Goal: Transaction & Acquisition: Purchase product/service

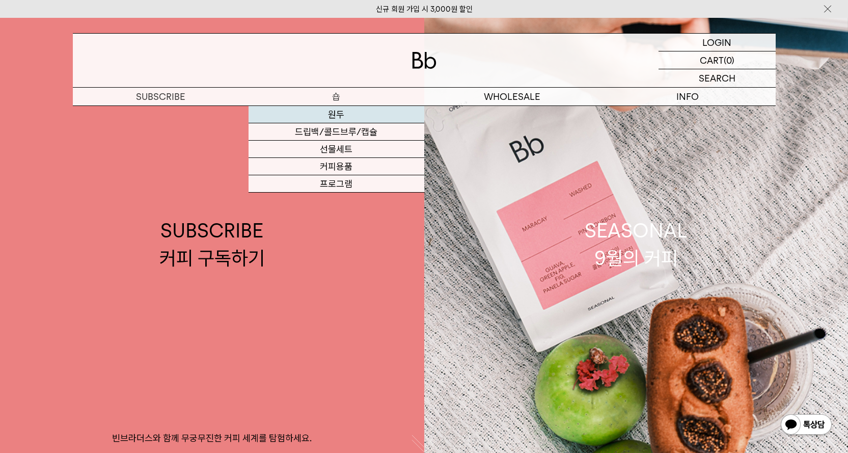
click at [325, 121] on link "원두" at bounding box center [337, 114] width 176 height 17
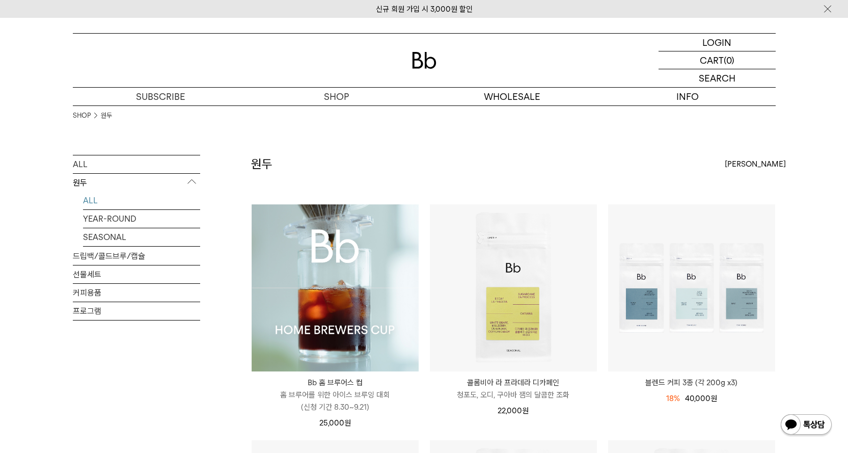
click at [315, 206] on img at bounding box center [335, 287] width 167 height 167
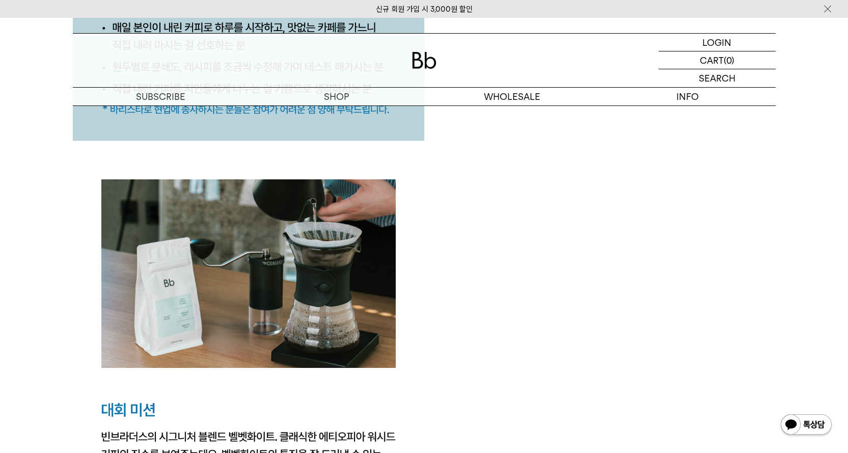
scroll to position [1433, 0]
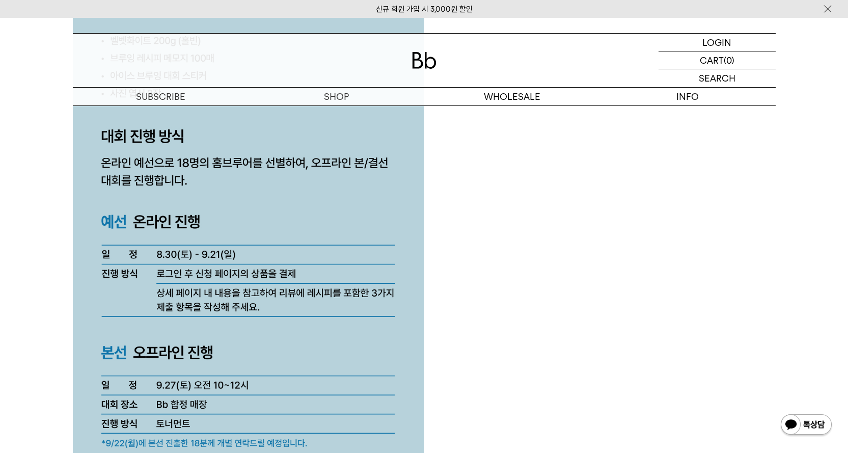
scroll to position [2684, 0]
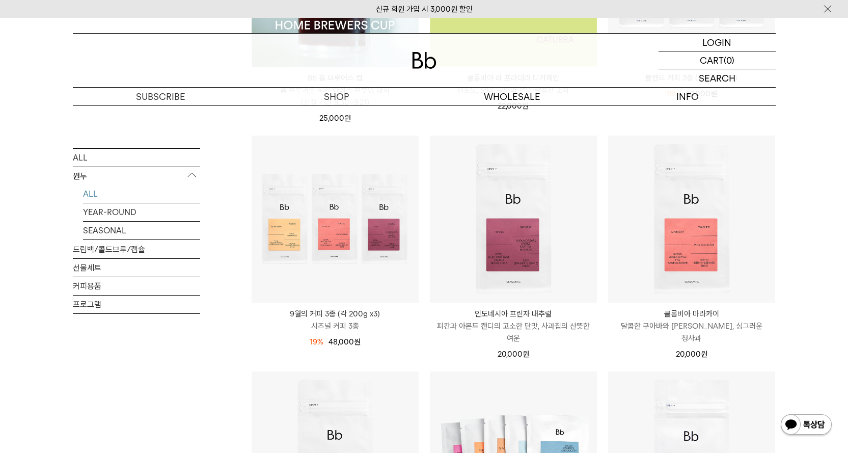
scroll to position [408, 0]
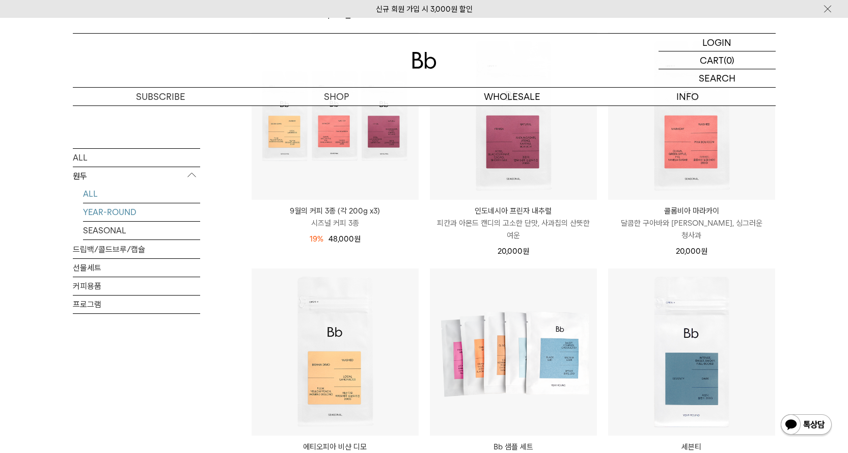
click at [125, 212] on link "YEAR-ROUND" at bounding box center [141, 212] width 117 height 18
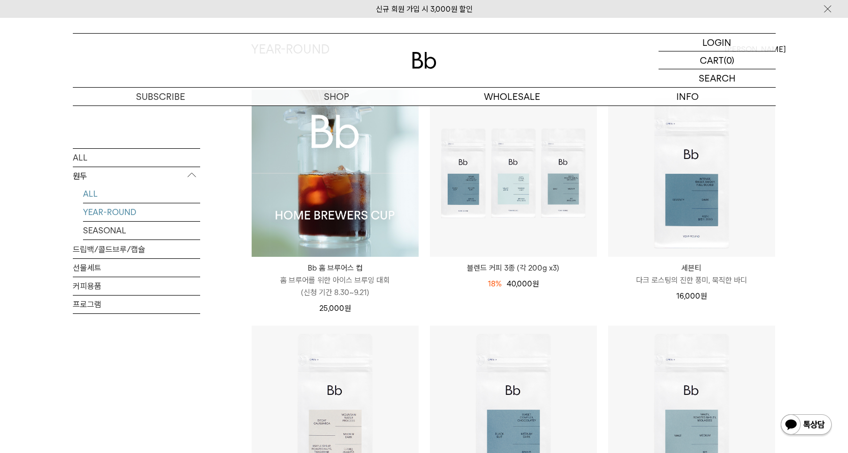
scroll to position [204, 0]
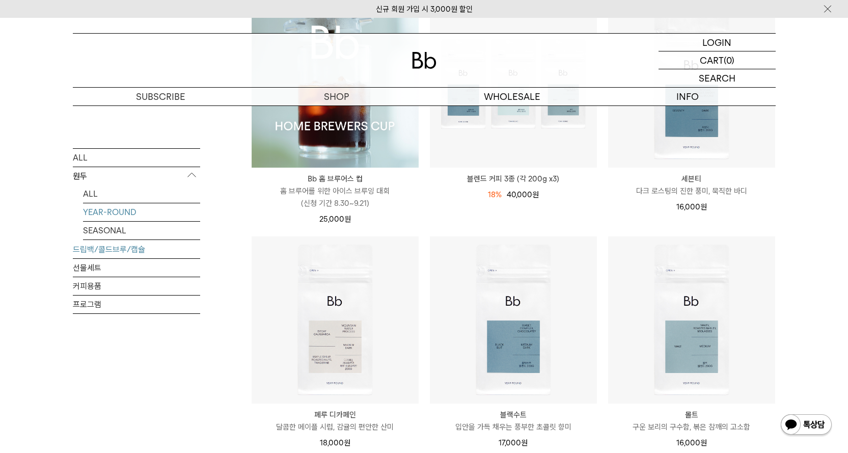
click at [104, 245] on link "드립백/콜드브루/캡슐" at bounding box center [136, 249] width 127 height 18
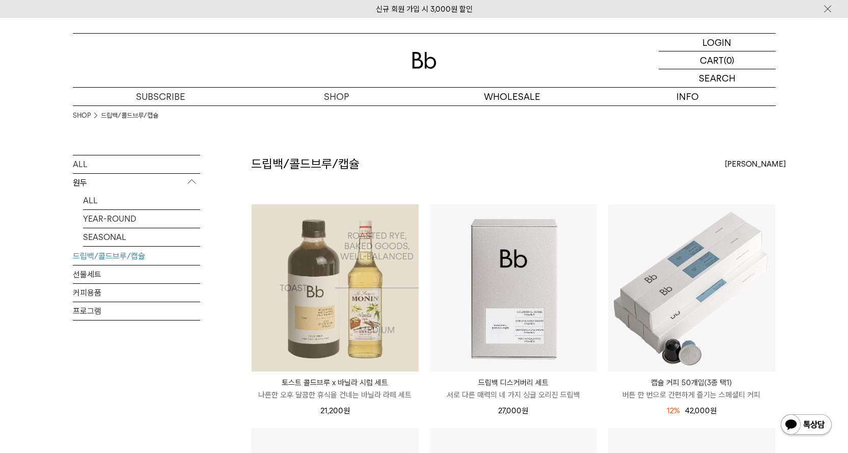
click at [341, 238] on img at bounding box center [335, 287] width 167 height 167
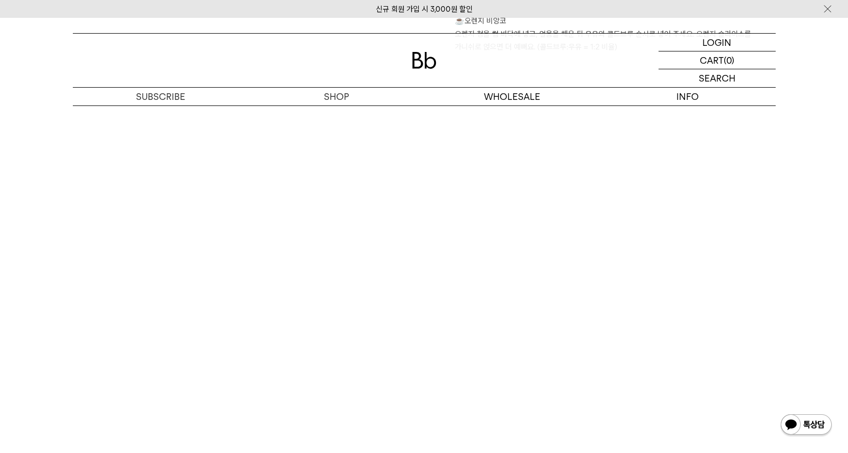
scroll to position [1834, 0]
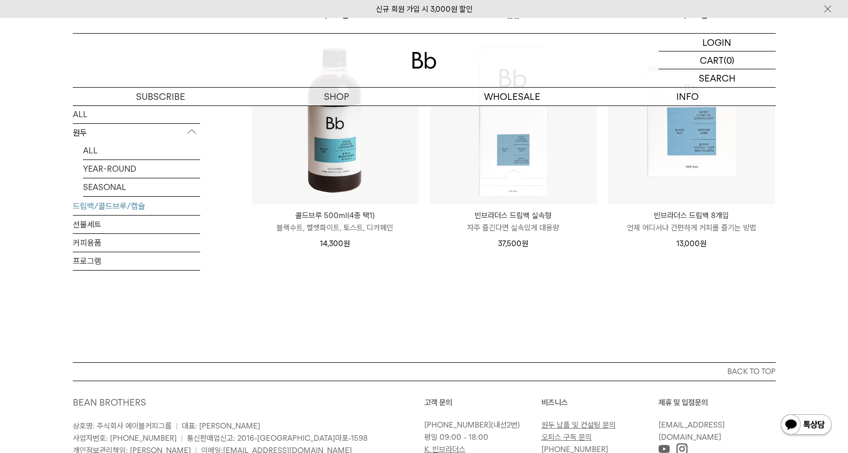
scroll to position [662, 0]
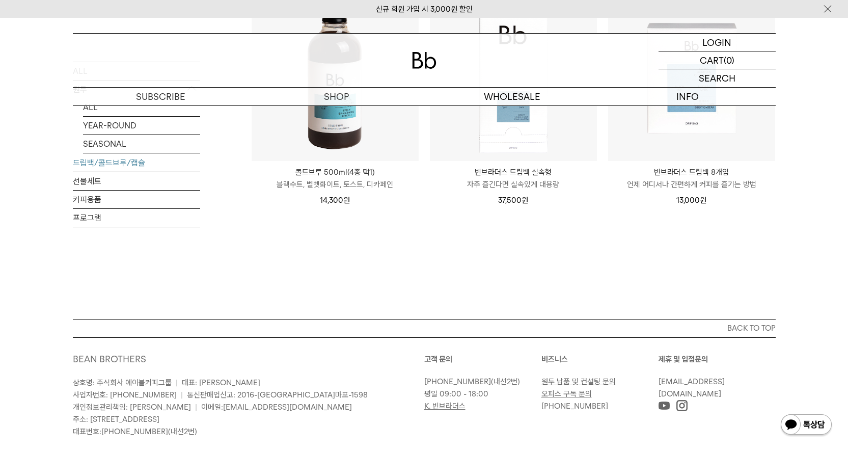
click at [335, 152] on img at bounding box center [335, 77] width 167 height 167
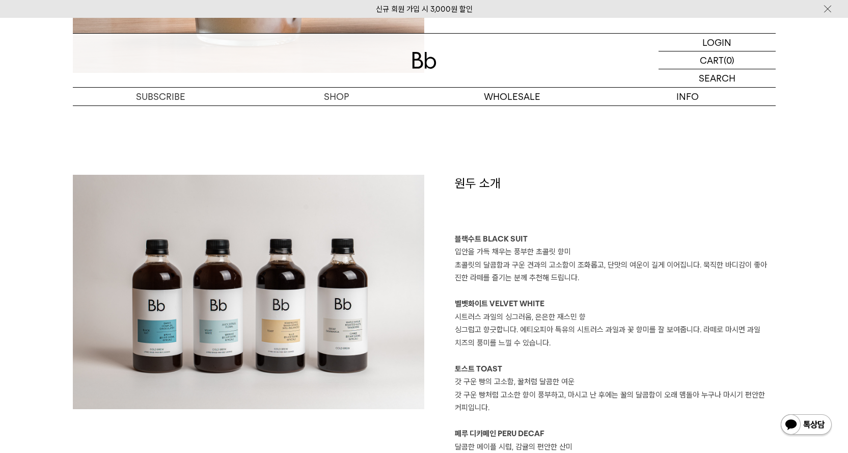
scroll to position [1019, 0]
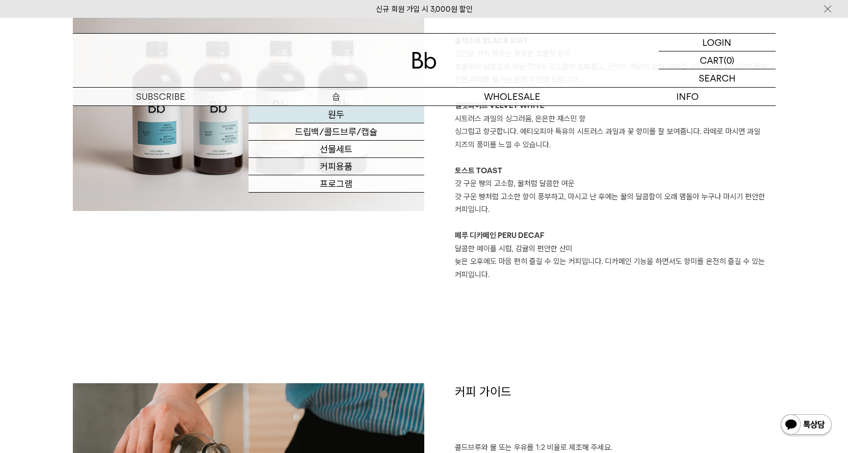
click at [326, 113] on link "원두" at bounding box center [337, 114] width 176 height 17
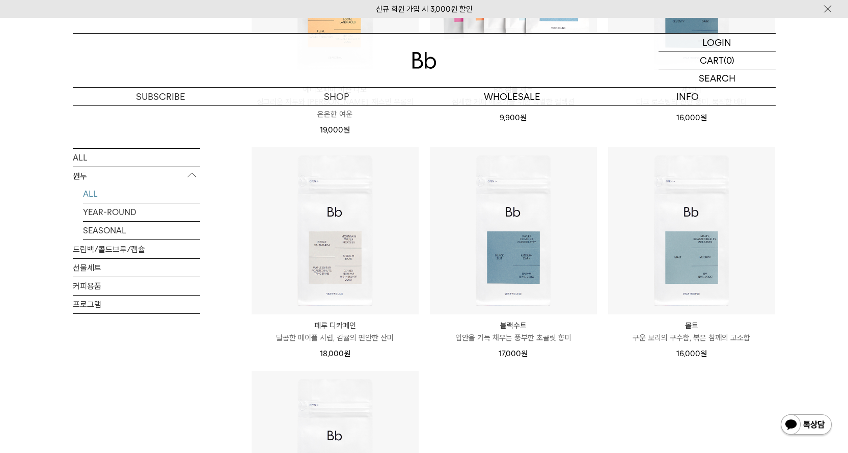
scroll to position [764, 0]
click at [113, 214] on link "YEAR-ROUND" at bounding box center [141, 212] width 117 height 18
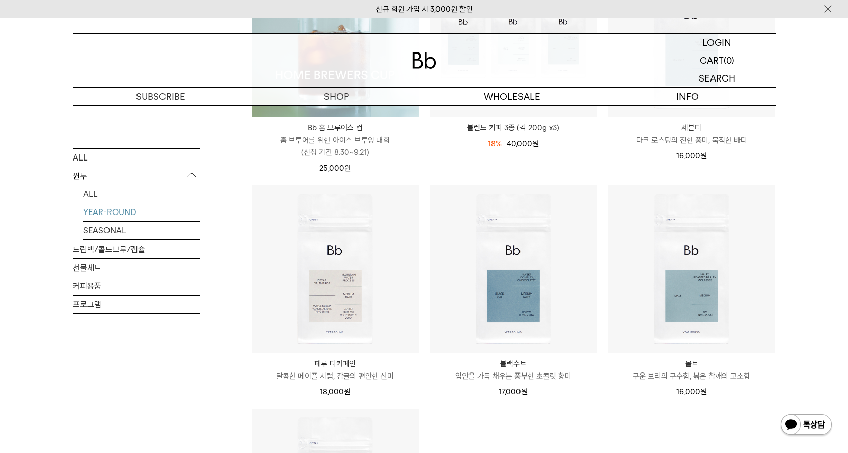
scroll to position [458, 0]
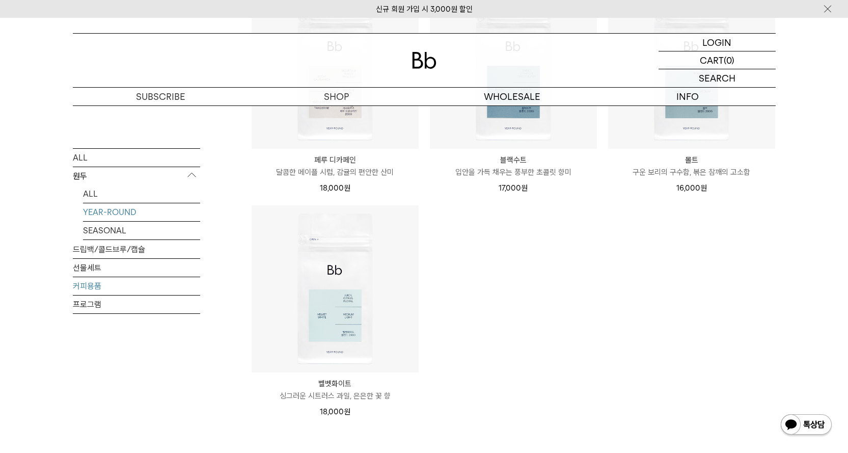
click at [102, 281] on link "커피용품" at bounding box center [136, 286] width 127 height 18
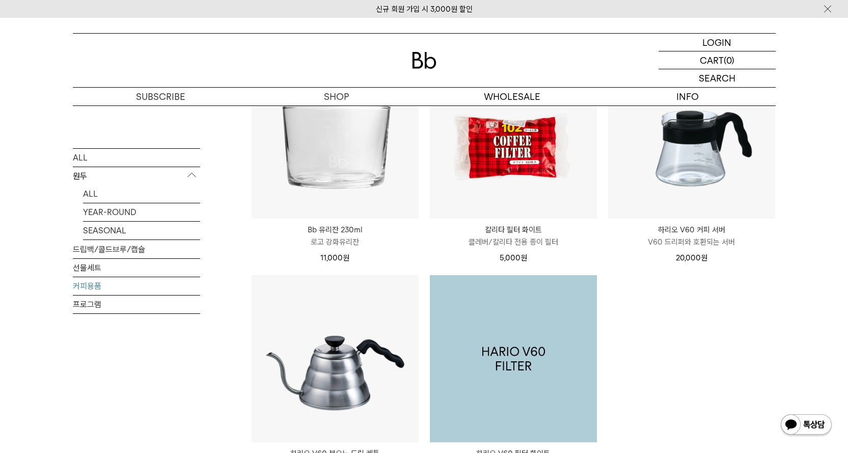
scroll to position [204, 0]
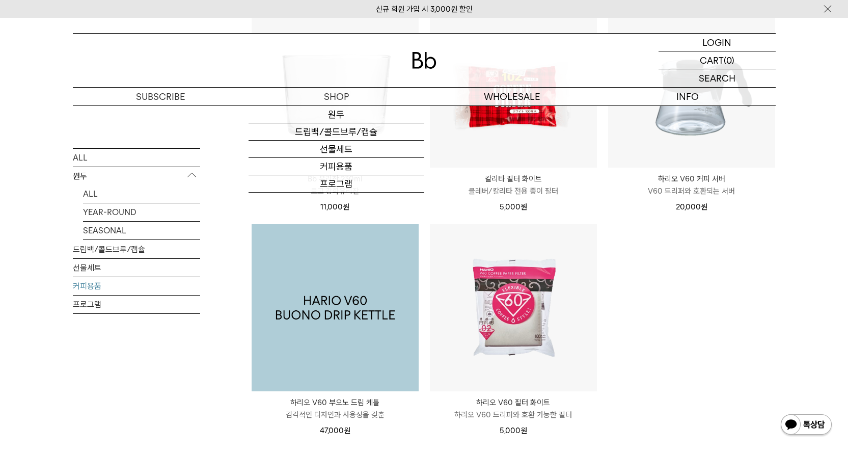
click at [311, 307] on img at bounding box center [335, 307] width 167 height 167
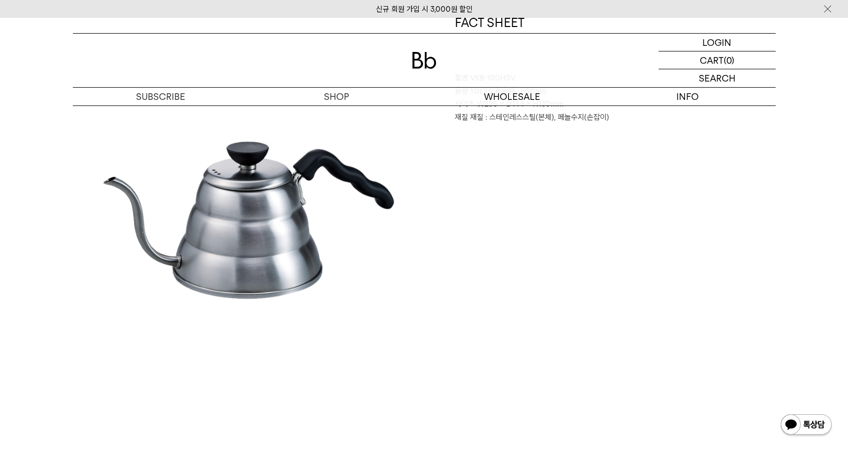
scroll to position [662, 0]
